Goal: Task Accomplishment & Management: Manage account settings

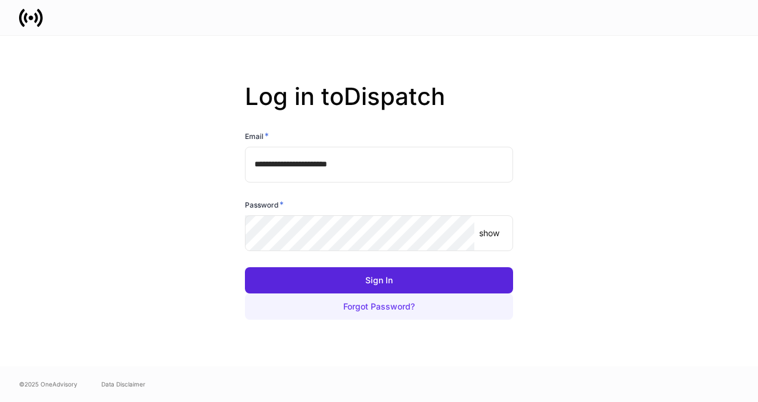
click at [359, 293] on button "Forgot Password?" at bounding box center [379, 306] width 268 height 26
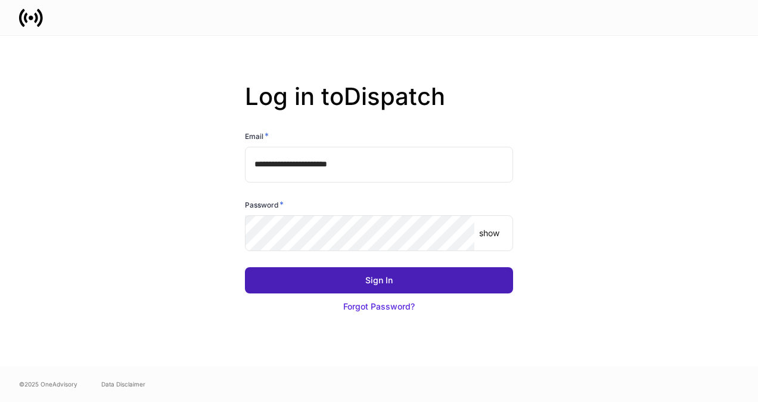
click at [367, 282] on div "Sign In" at bounding box center [378, 280] width 27 height 12
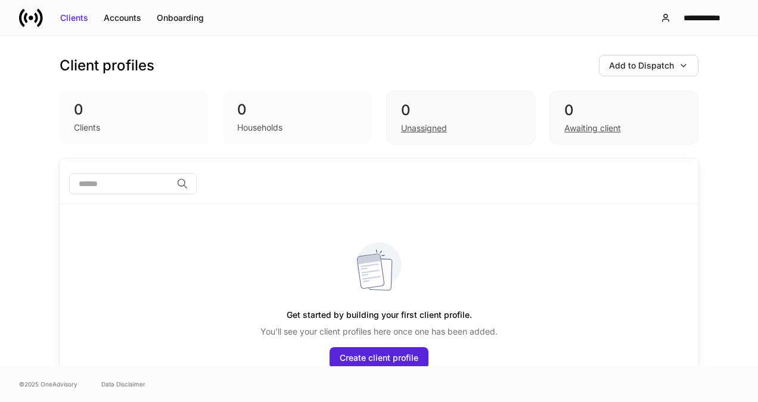
click at [275, 132] on div "Households" at bounding box center [259, 128] width 45 height 12
click at [260, 119] on div "Households" at bounding box center [297, 126] width 120 height 14
click at [169, 22] on div "Onboarding" at bounding box center [180, 18] width 47 height 12
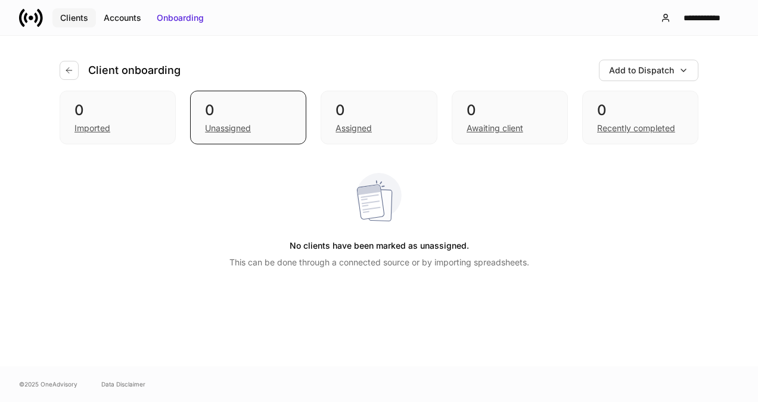
click at [82, 19] on div "Clients" at bounding box center [74, 18] width 28 height 12
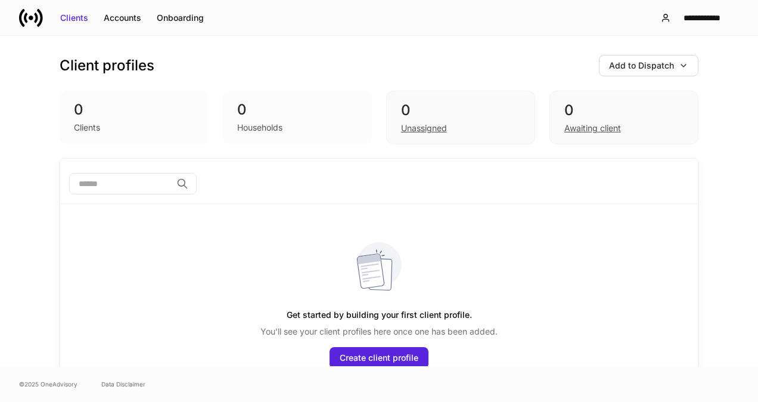
click at [32, 247] on div "Client profiles Add to Dispatch 0 Clients 0 Households 0 Unassigned 0 Awaiting …" at bounding box center [378, 209] width 715 height 347
click at [556, 122] on div "0 Awaiting client" at bounding box center [623, 118] width 149 height 54
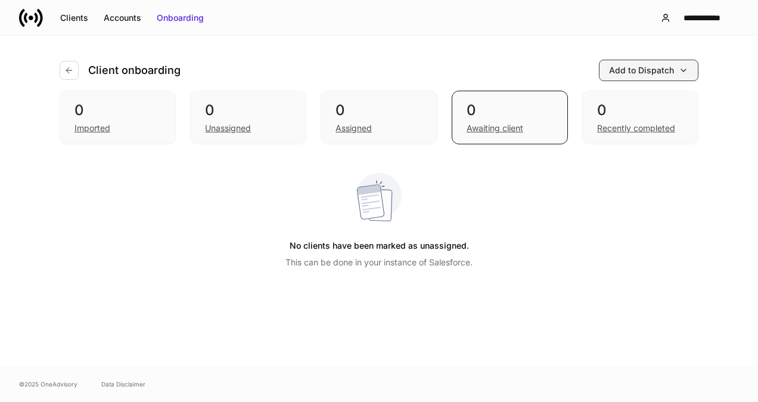
click at [692, 73] on button "Add to Dispatch" at bounding box center [649, 70] width 100 height 21
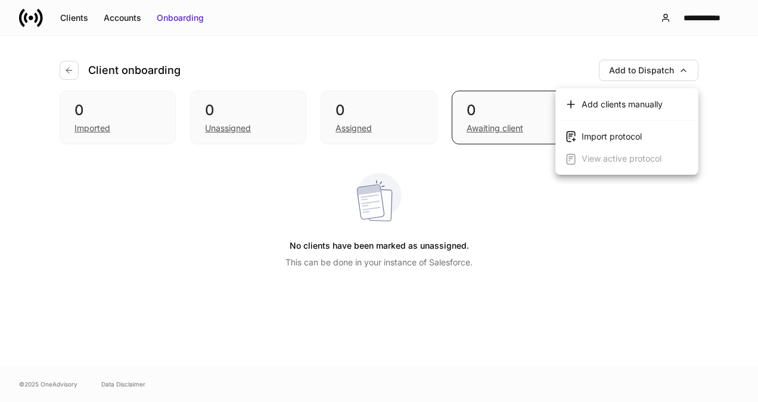
click at [231, 130] on div at bounding box center [379, 201] width 758 height 402
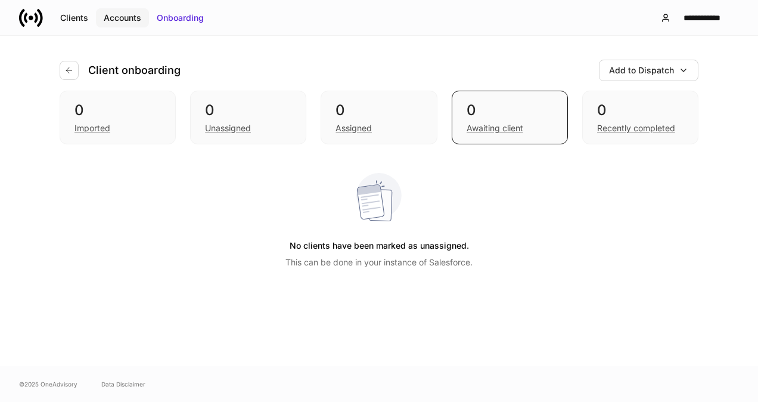
click at [101, 19] on button "Accounts" at bounding box center [122, 17] width 53 height 19
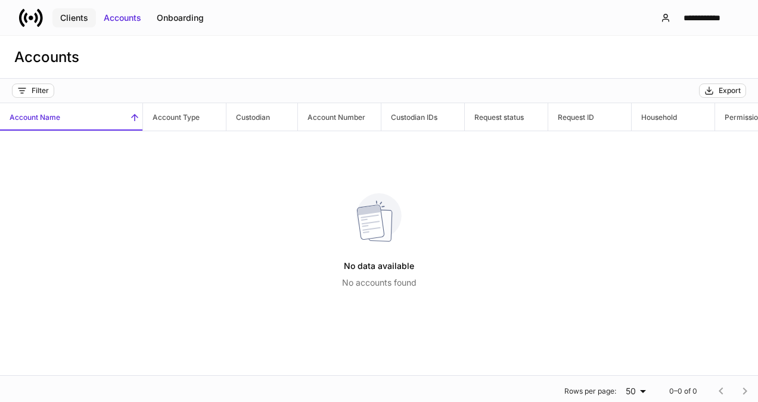
click at [71, 18] on div "Clients" at bounding box center [74, 18] width 28 height 12
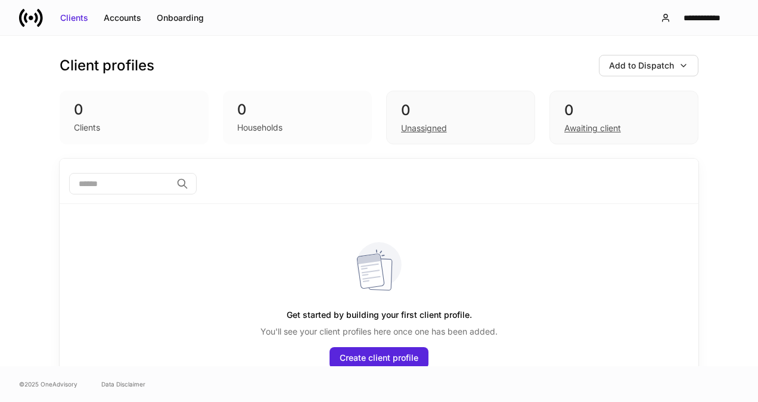
click at [31, 214] on div "Client profiles Add to Dispatch 0 Clients 0 Households 0 Unassigned 0 Awaiting …" at bounding box center [378, 209] width 715 height 347
click at [686, 20] on div "**********" at bounding box center [702, 18] width 54 height 12
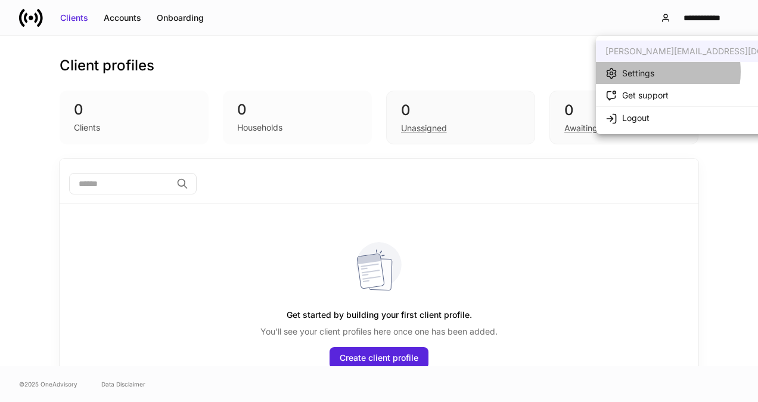
click at [657, 71] on li "Settings" at bounding box center [711, 73] width 231 height 22
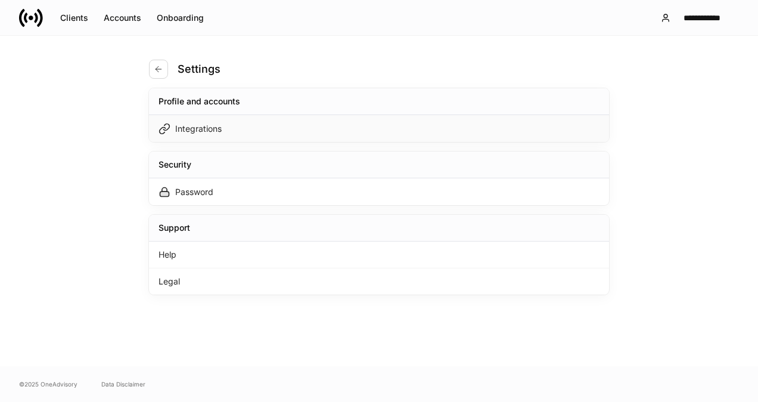
click at [222, 136] on div "Integrations" at bounding box center [379, 128] width 460 height 27
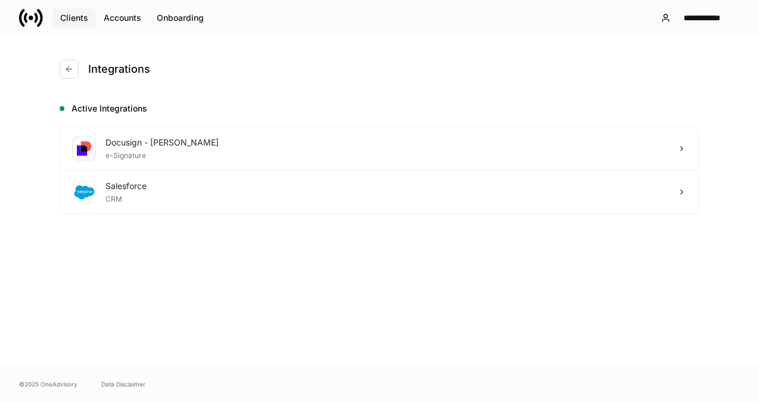
click at [84, 17] on div "Clients" at bounding box center [74, 18] width 28 height 12
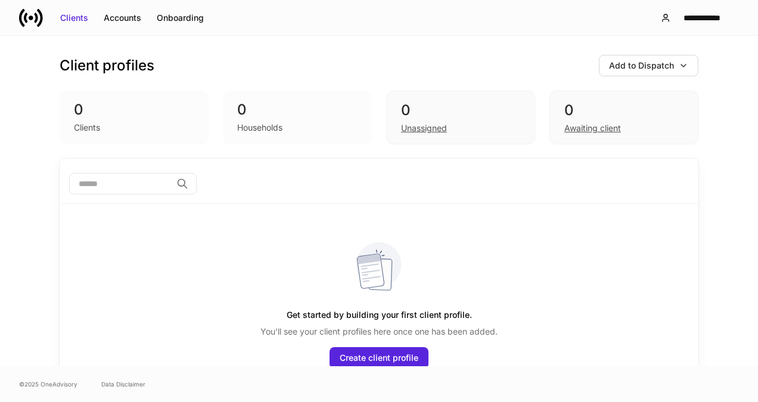
click at [41, 233] on div "Client profiles Add to Dispatch 0 Clients 0 Households 0 Unassigned 0 Awaiting …" at bounding box center [378, 209] width 715 height 347
